Goal: Task Accomplishment & Management: Manage account settings

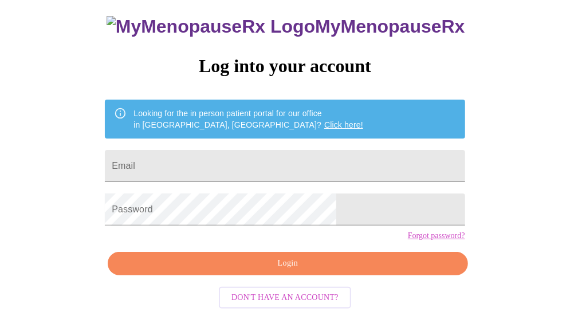
scroll to position [74, 0]
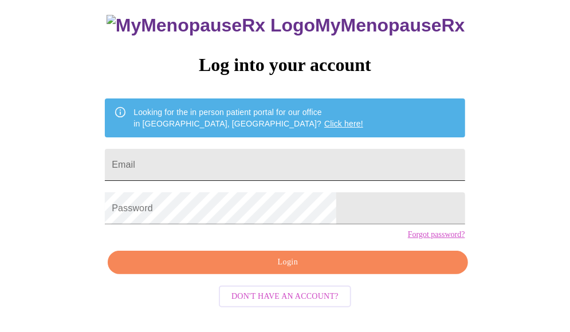
click at [345, 162] on input "Email" at bounding box center [285, 165] width 360 height 32
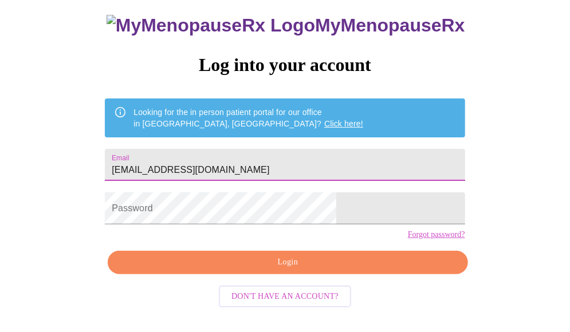
type input "mariaandbrian1989@gmail.com"
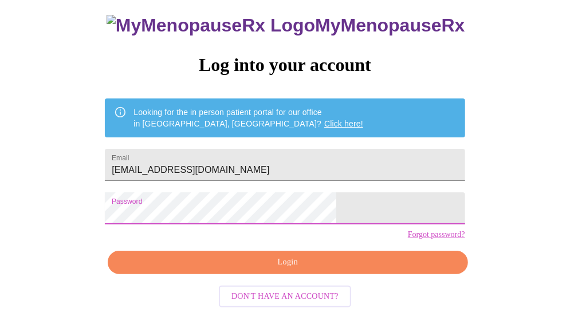
click at [314, 270] on span "Login" at bounding box center [287, 263] width 333 height 14
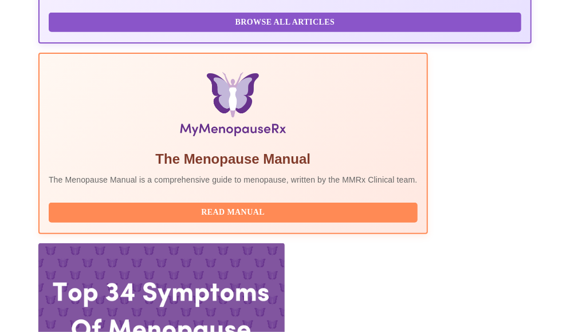
scroll to position [359, 0]
